Goal: Task Accomplishment & Management: Use online tool/utility

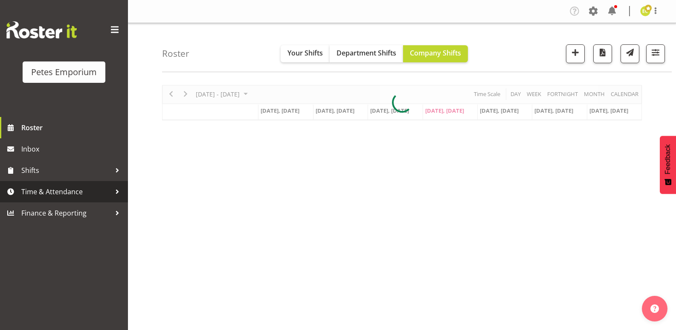
click at [83, 186] on span "Time & Attendance" at bounding box center [66, 191] width 90 height 13
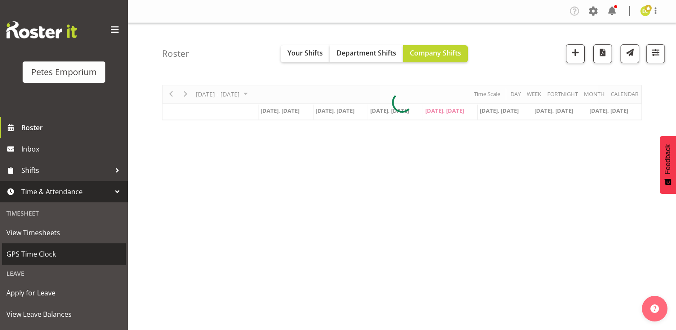
click at [67, 251] on span "GPS Time Clock" at bounding box center [63, 253] width 115 height 13
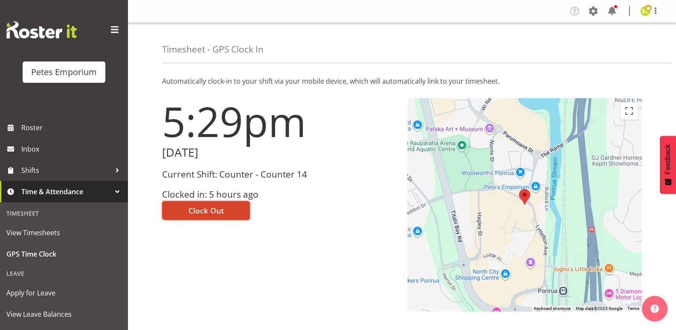
click at [212, 204] on button "Clock Out" at bounding box center [206, 210] width 88 height 19
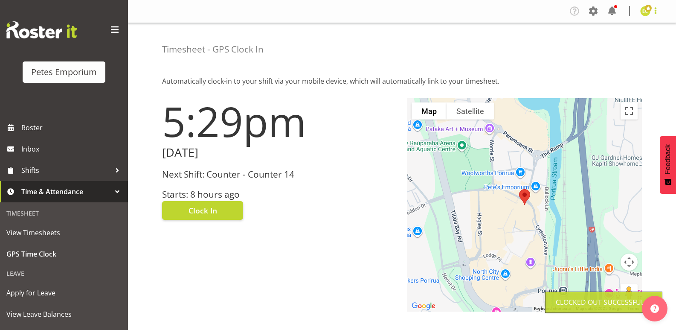
click at [657, 13] on span at bounding box center [656, 11] width 10 height 10
click at [618, 47] on link "Log Out" at bounding box center [620, 44] width 82 height 15
